Goal: Information Seeking & Learning: Learn about a topic

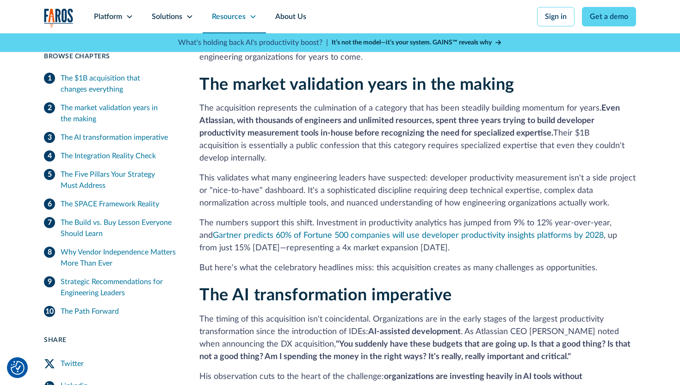
click at [243, 14] on div "Resources" at bounding box center [229, 16] width 34 height 11
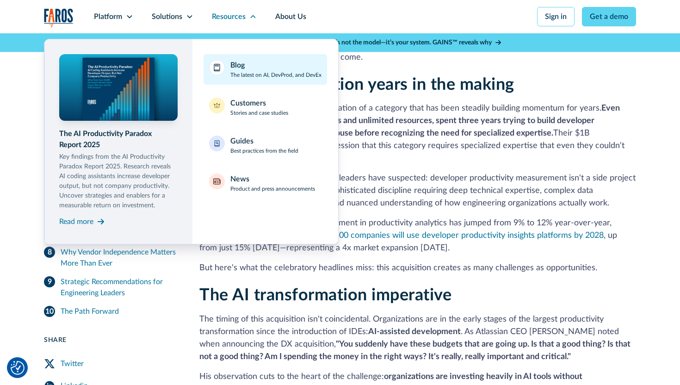
click at [239, 67] on div "Blog" at bounding box center [237, 65] width 14 height 11
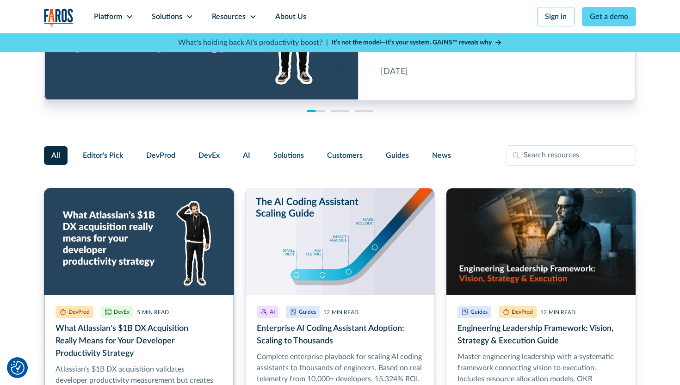
scroll to position [133, 0]
